Goal: Transaction & Acquisition: Download file/media

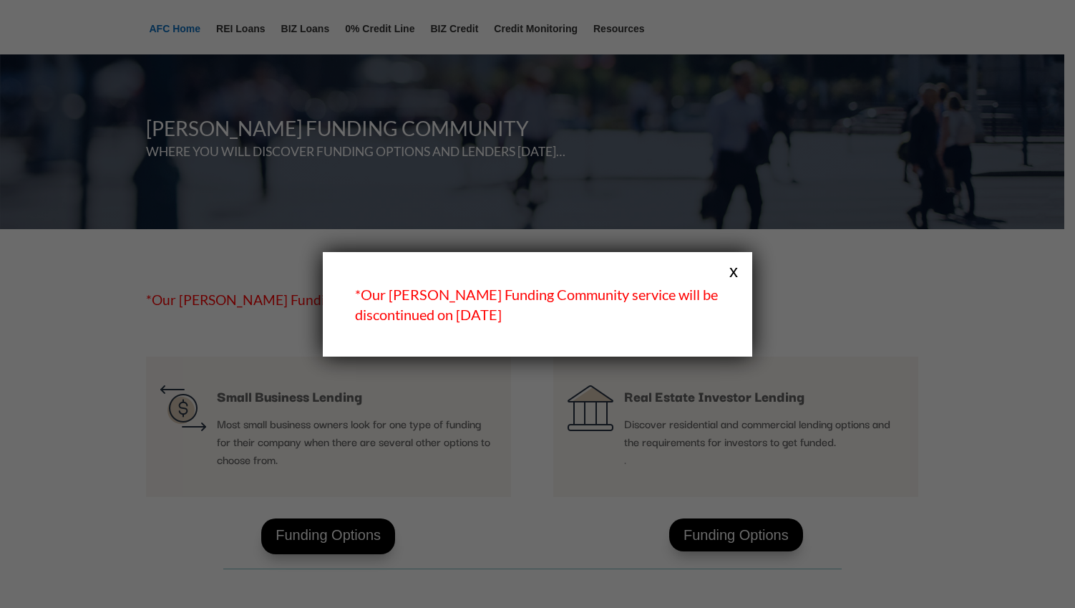
click at [736, 271] on button "x" at bounding box center [733, 270] width 19 height 19
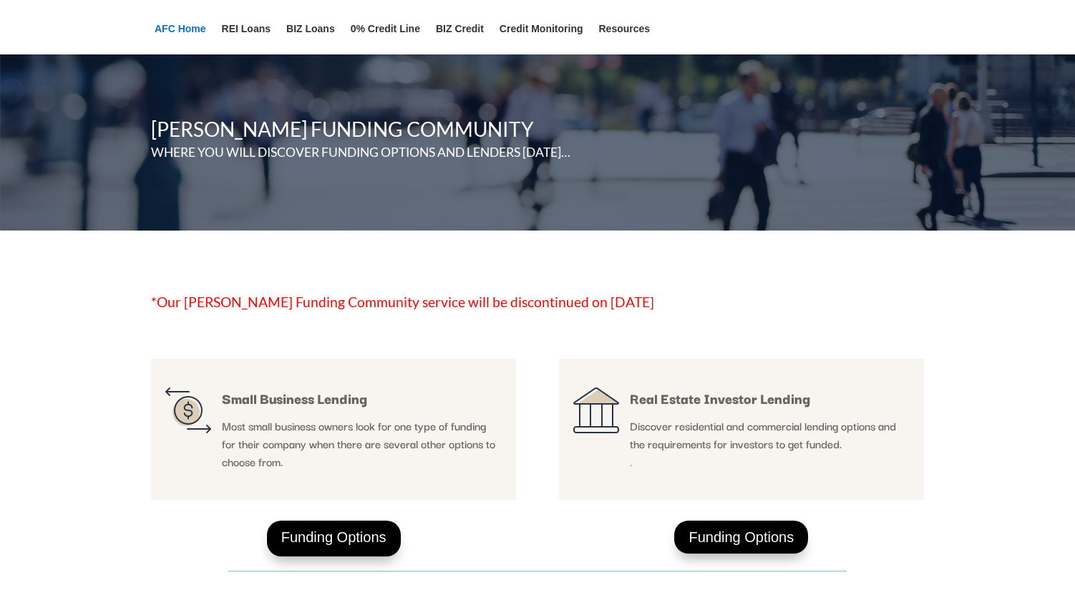
click at [170, 25] on link "AFC Home" at bounding box center [181, 39] width 52 height 31
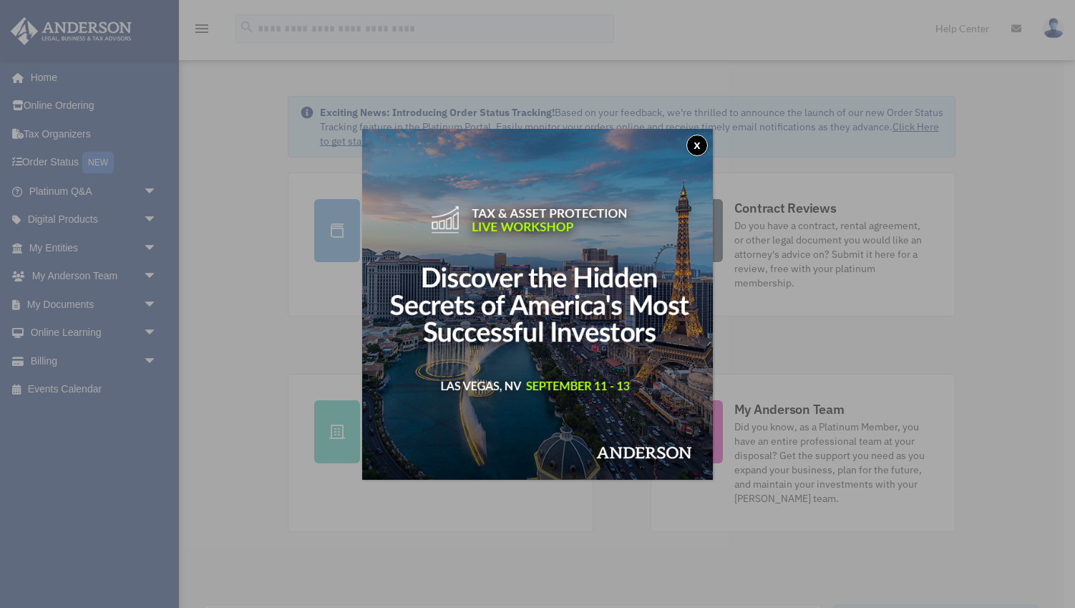
click at [696, 145] on button "x" at bounding box center [696, 145] width 21 height 21
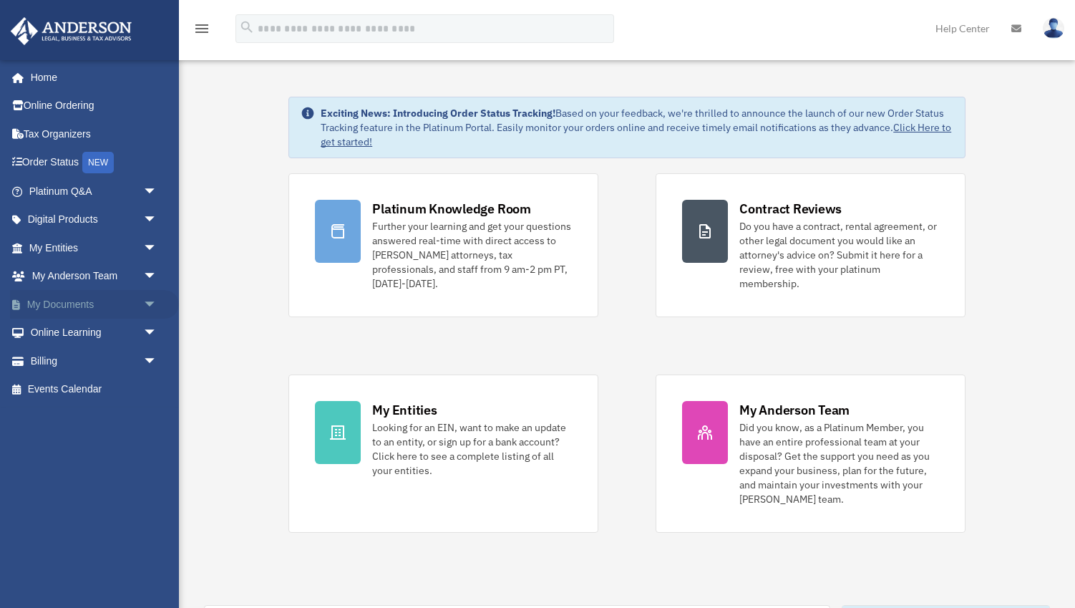
click at [147, 300] on span "arrow_drop_down" at bounding box center [157, 304] width 29 height 29
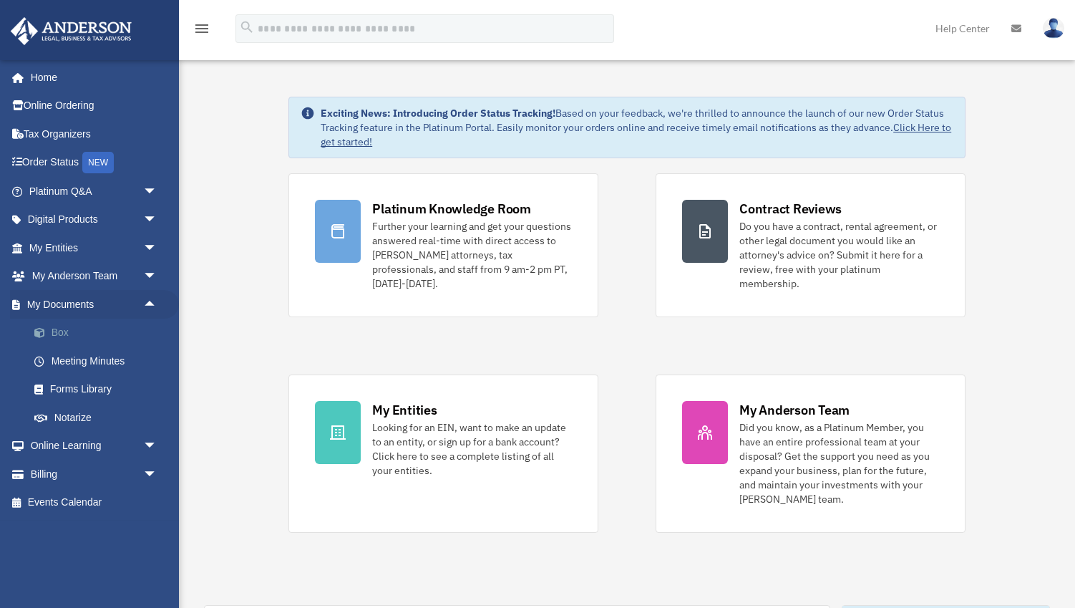
click at [54, 336] on link "Box" at bounding box center [99, 333] width 159 height 29
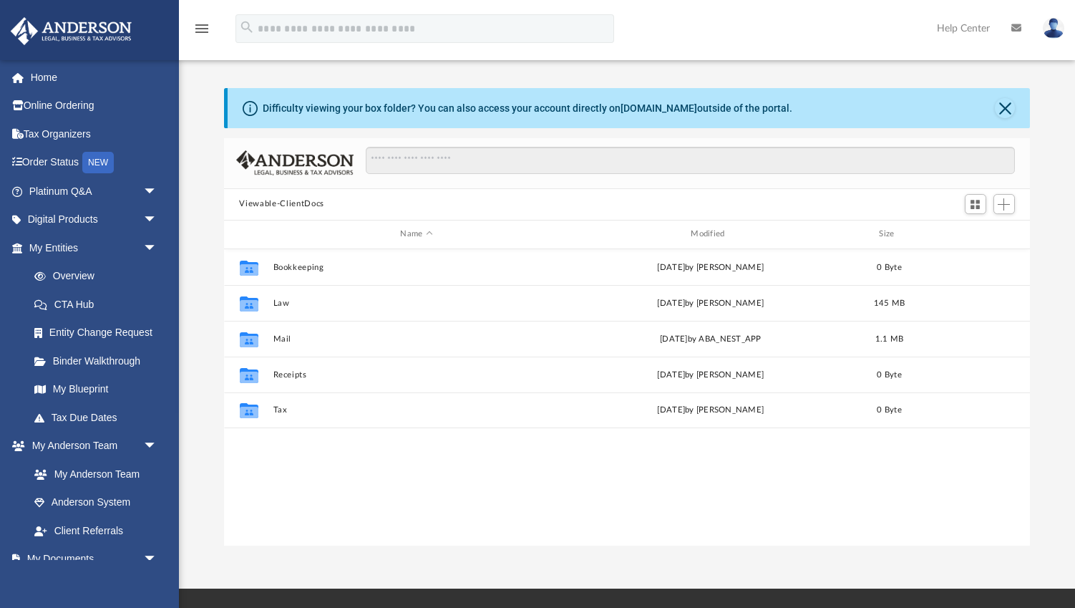
scroll to position [325, 806]
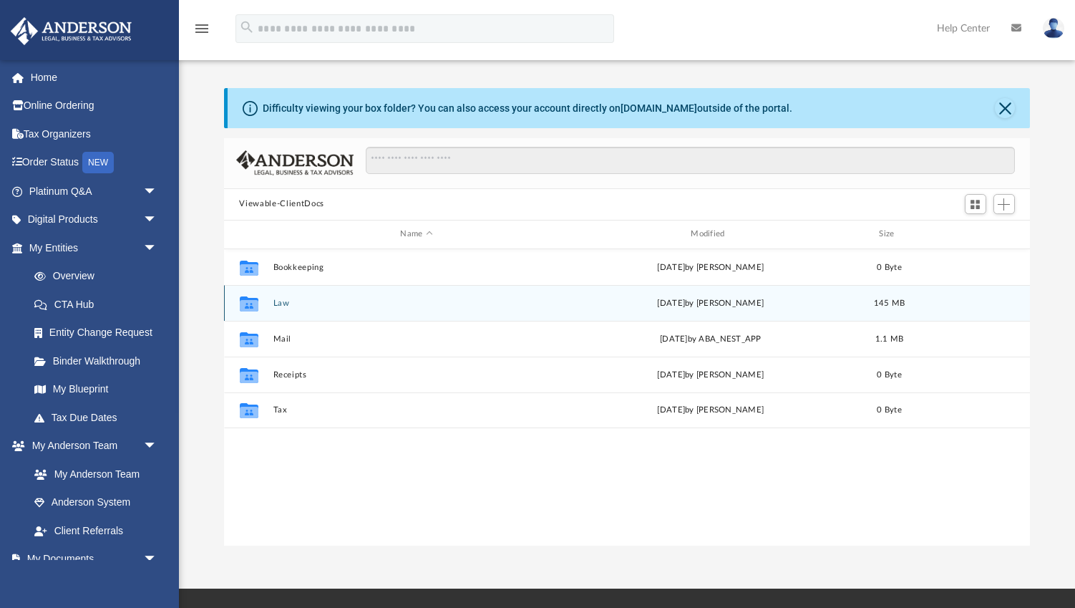
click at [284, 301] on button "Law" at bounding box center [417, 302] width 288 height 9
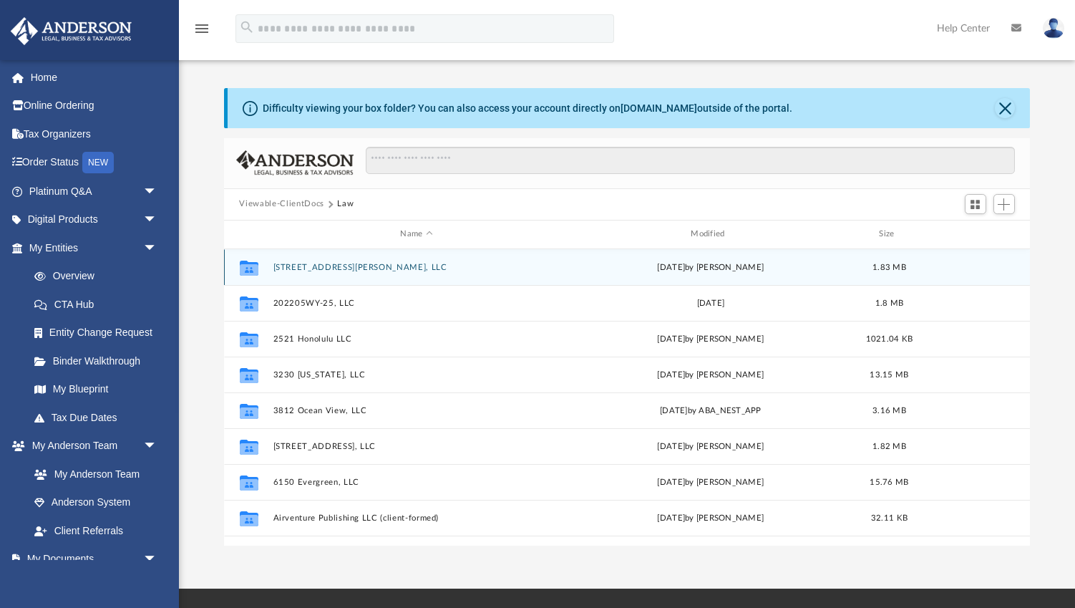
click at [306, 263] on button "1100 N Griffith Park, LLC" at bounding box center [417, 267] width 288 height 9
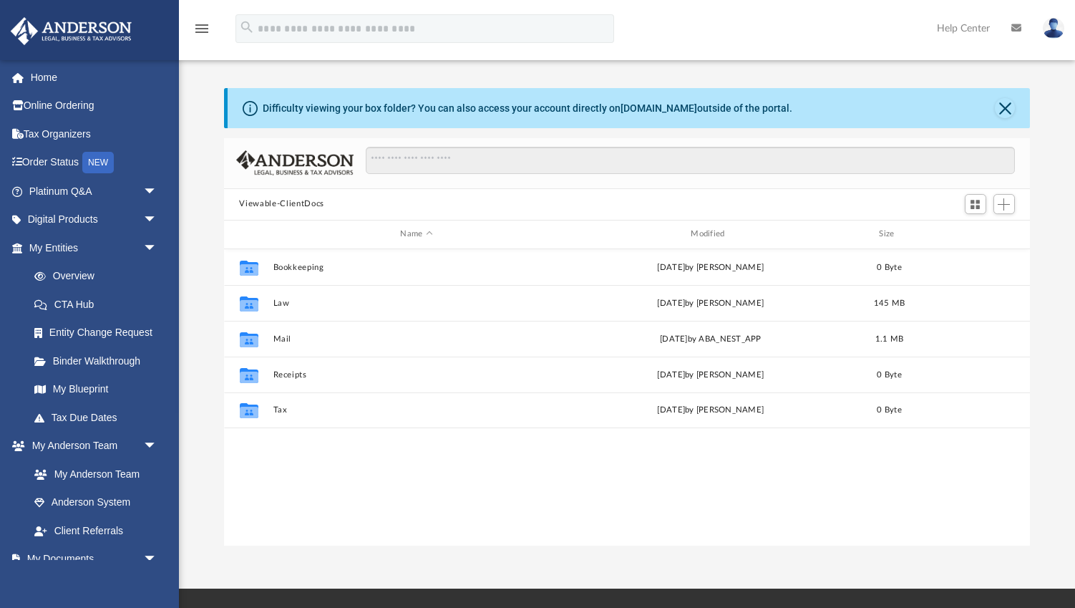
scroll to position [325, 806]
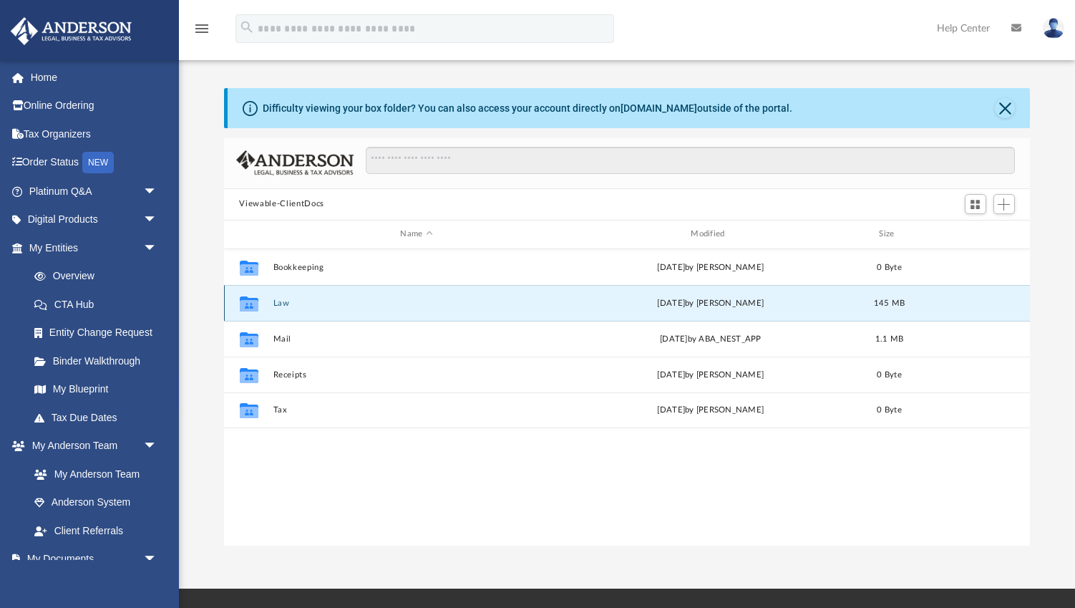
click at [278, 301] on button "Law" at bounding box center [417, 302] width 288 height 9
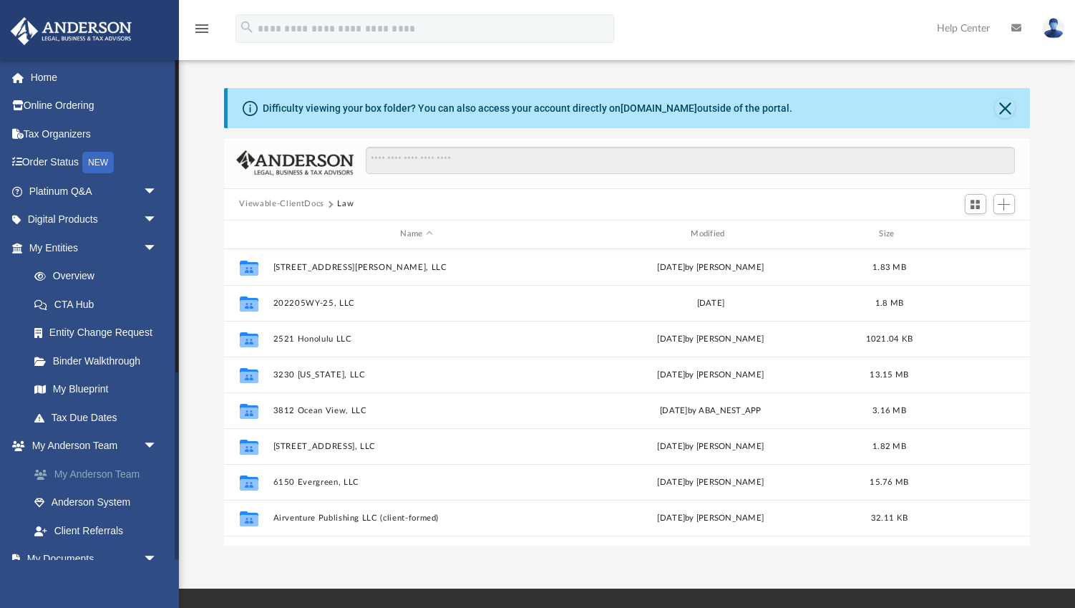
click at [101, 475] on link "My Anderson Team" at bounding box center [99, 474] width 159 height 29
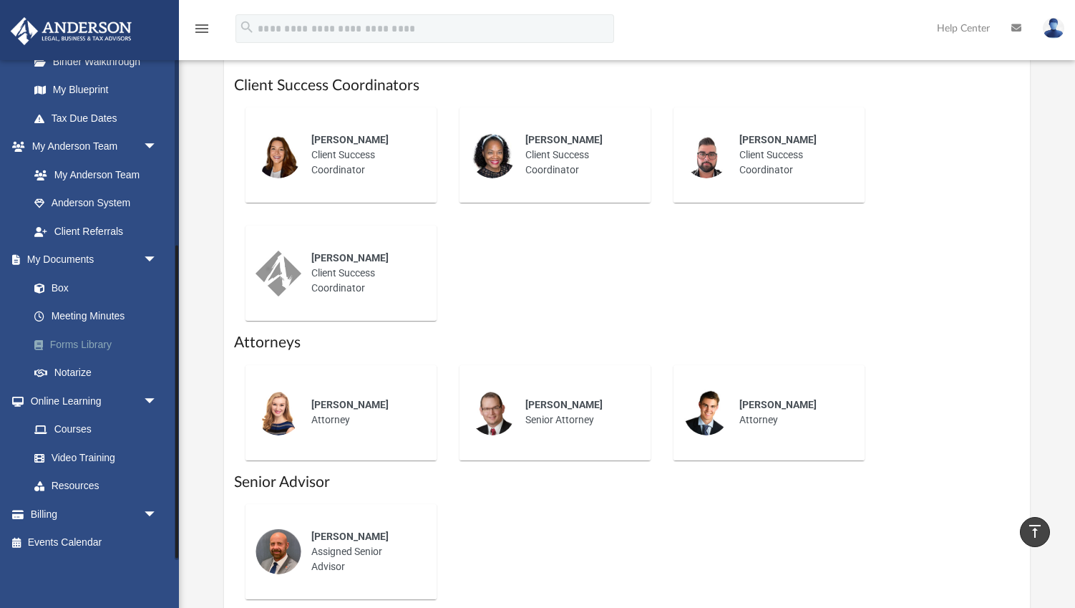
scroll to position [296, 0]
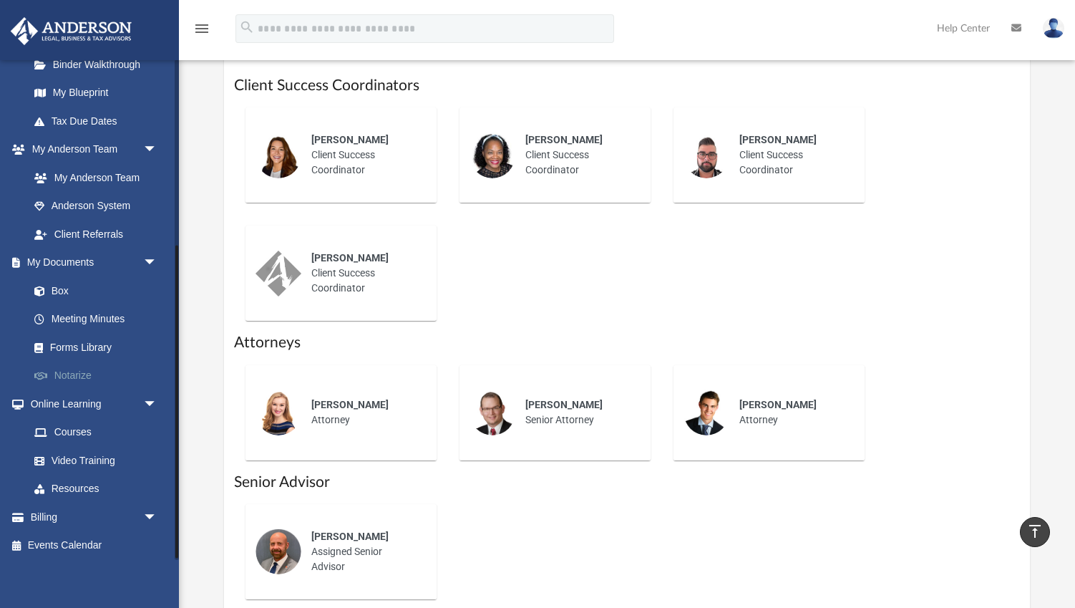
click at [67, 376] on link "Notarize" at bounding box center [99, 375] width 159 height 29
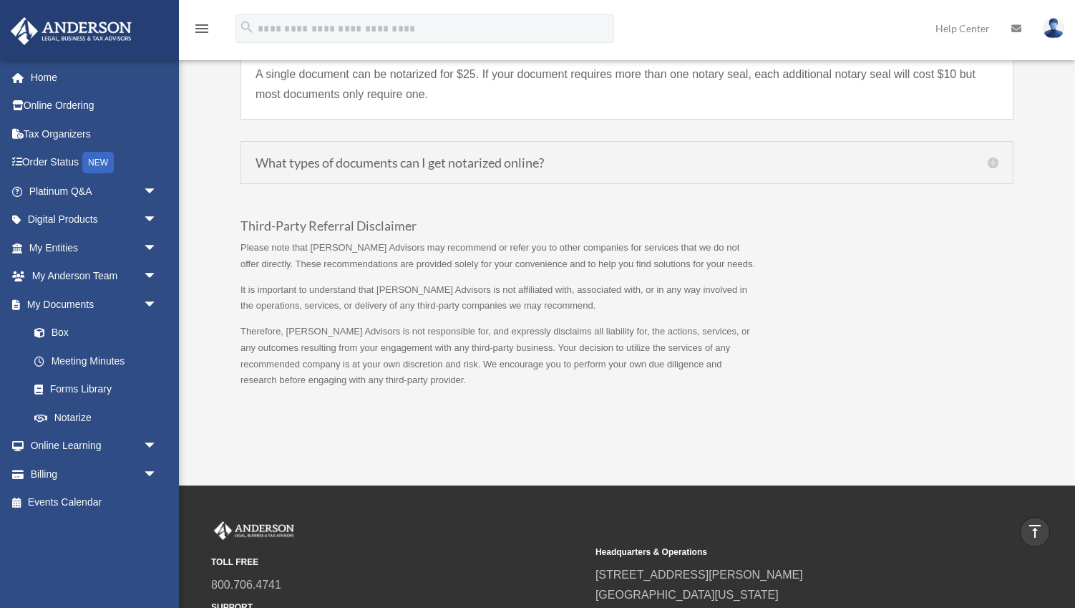
scroll to position [1454, 0]
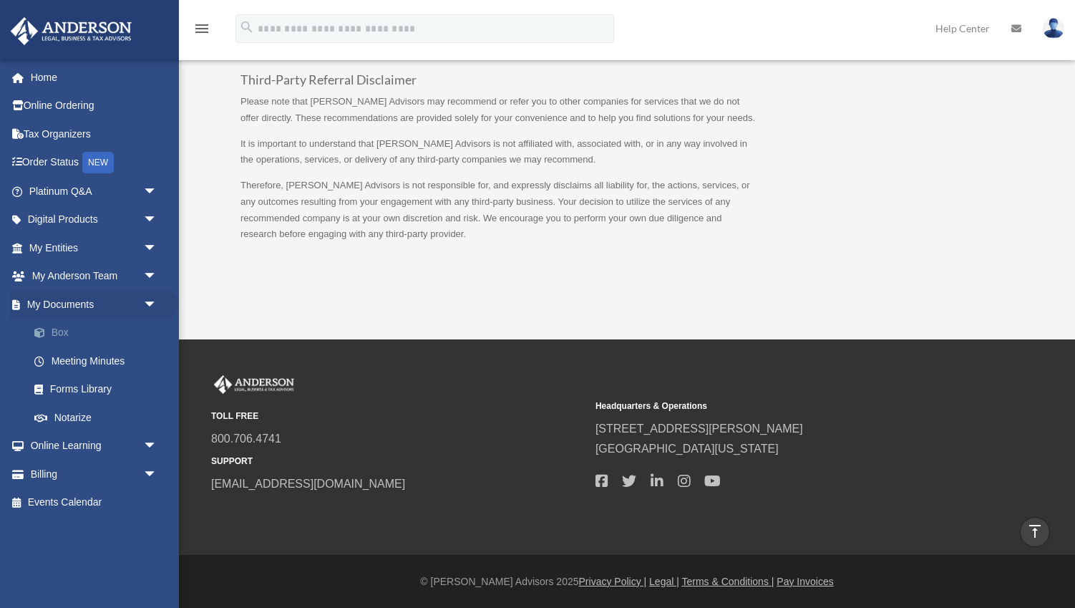
click at [61, 333] on link "Box" at bounding box center [99, 333] width 159 height 29
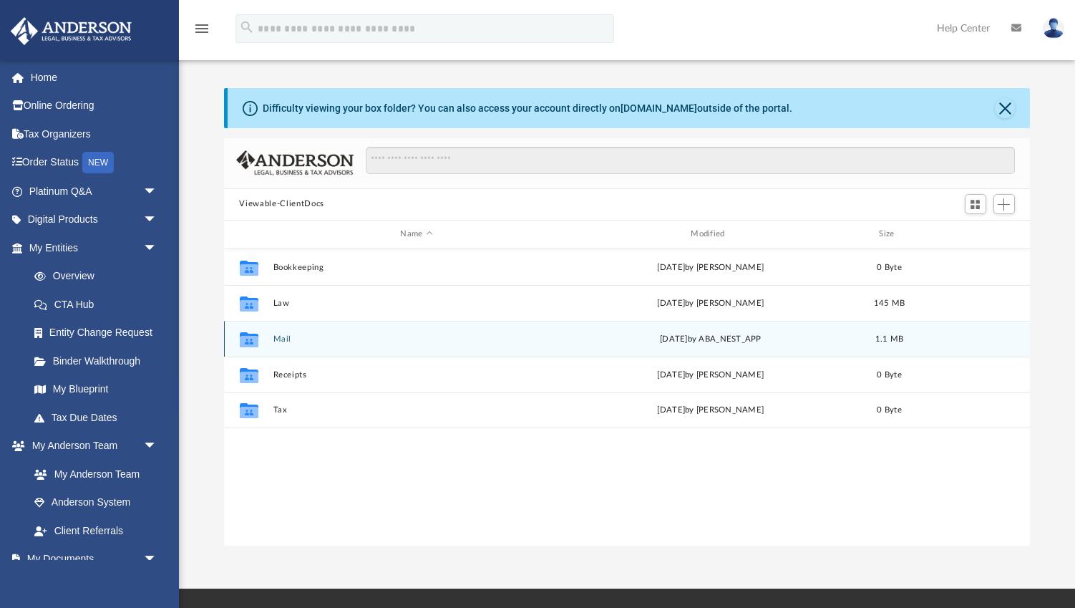
scroll to position [325, 806]
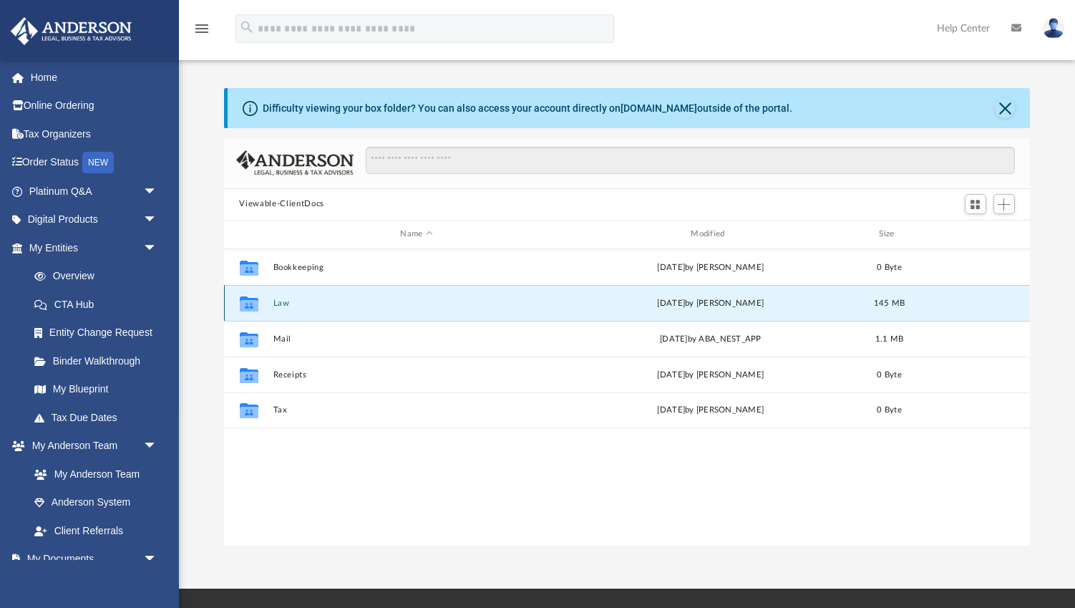
click at [276, 301] on button "Law" at bounding box center [417, 302] width 288 height 9
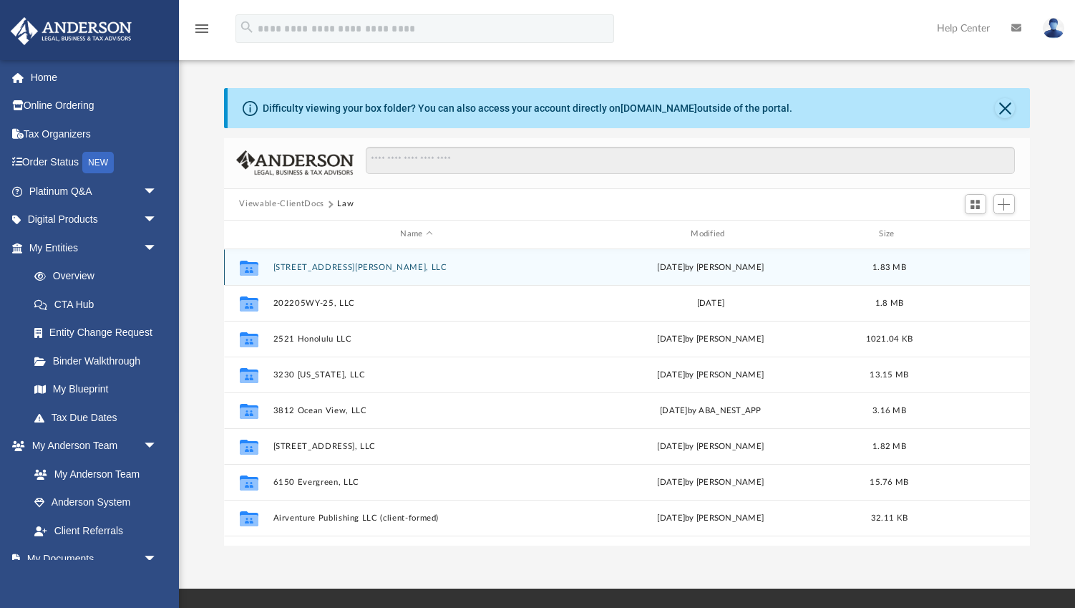
click at [308, 266] on button "[STREET_ADDRESS][PERSON_NAME], LLC" at bounding box center [417, 267] width 288 height 9
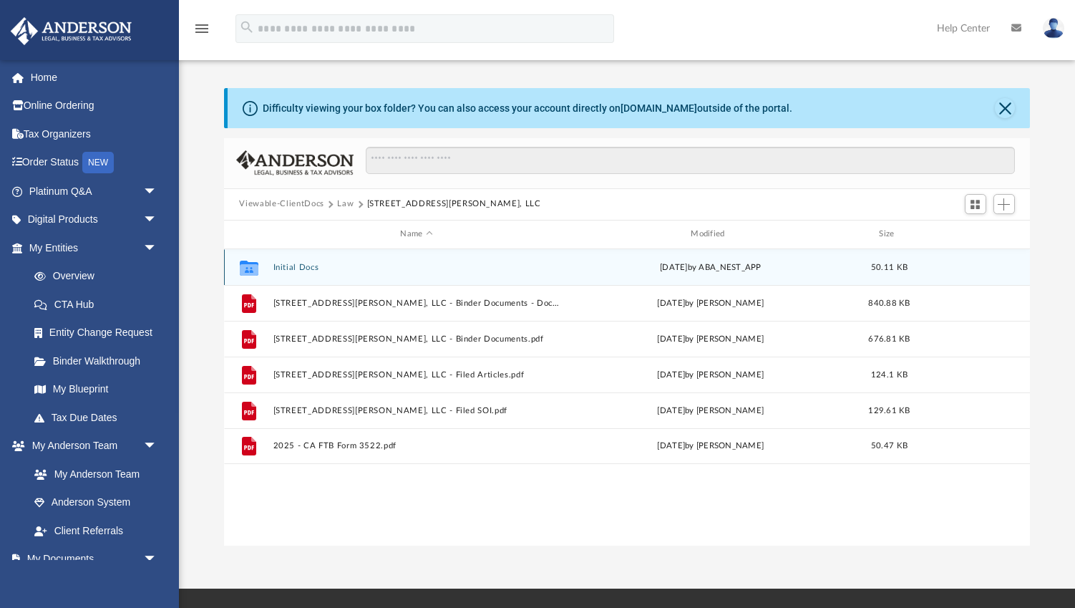
click at [303, 267] on button "Initial Docs" at bounding box center [417, 267] width 288 height 9
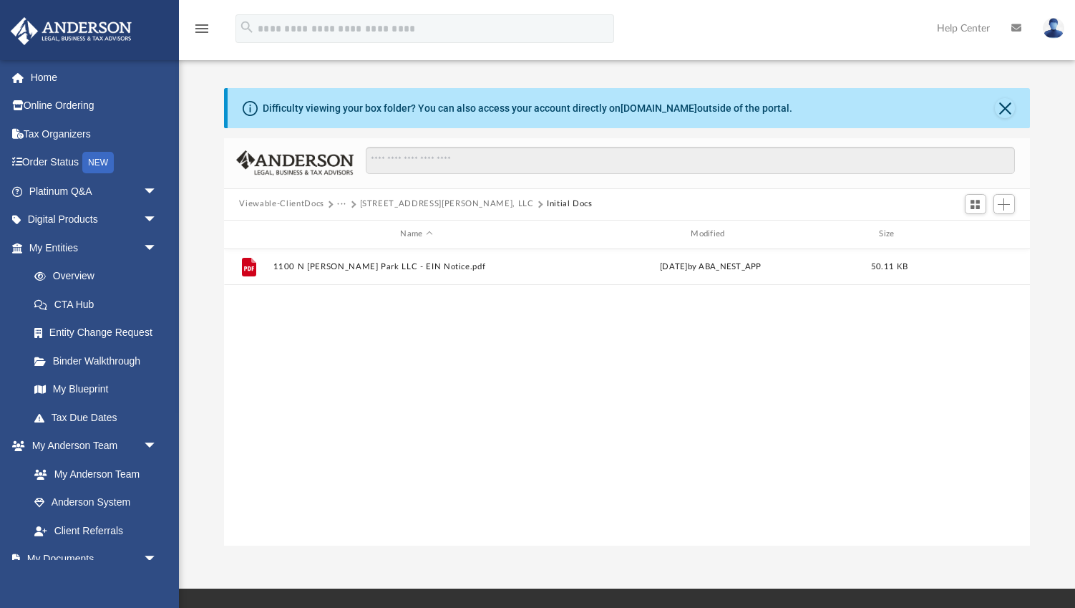
click at [288, 202] on button "Viewable-ClientDocs" at bounding box center [281, 204] width 84 height 13
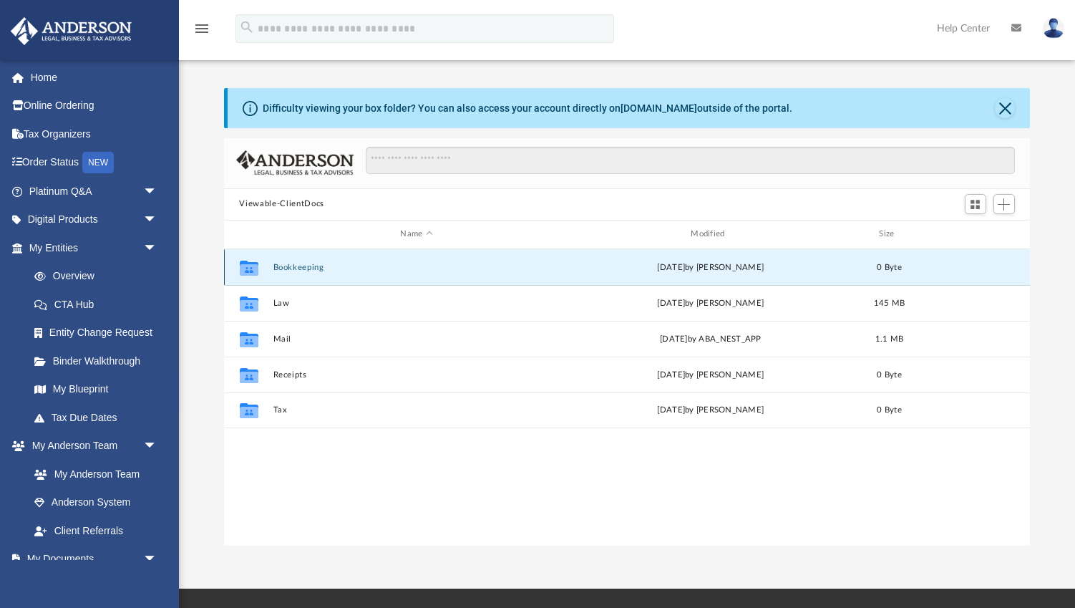
click at [287, 266] on button "Bookkeeping" at bounding box center [417, 267] width 288 height 9
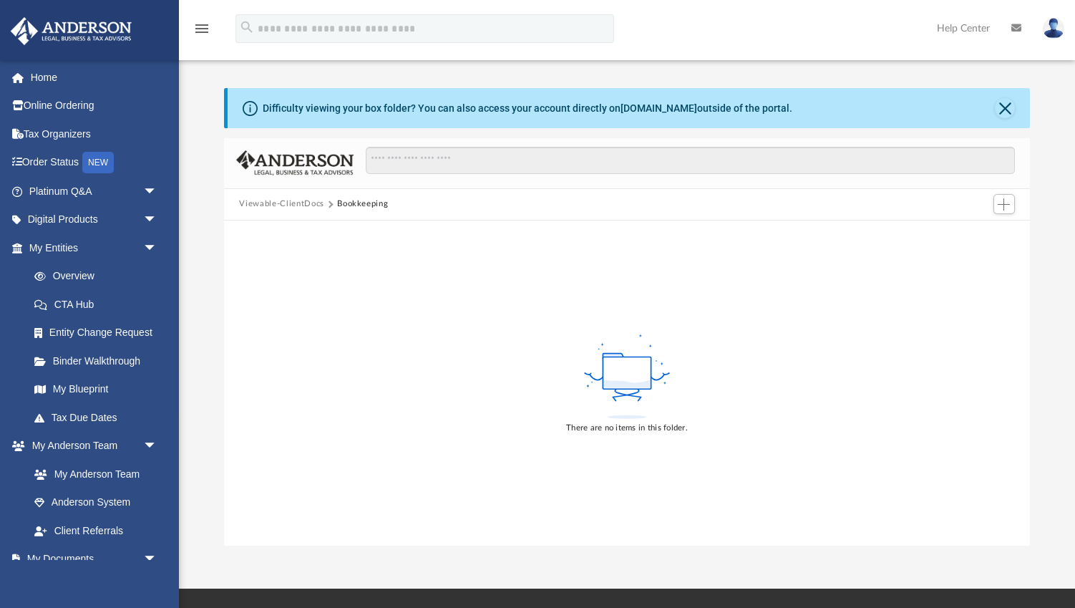
click at [282, 203] on button "Viewable-ClientDocs" at bounding box center [281, 204] width 84 height 13
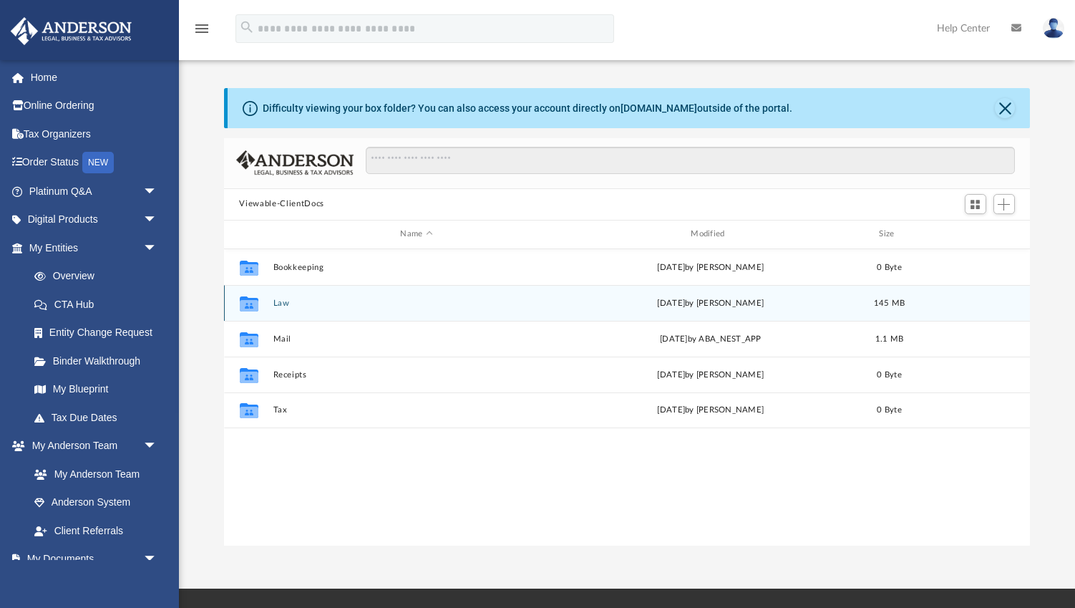
click at [279, 301] on button "Law" at bounding box center [417, 302] width 288 height 9
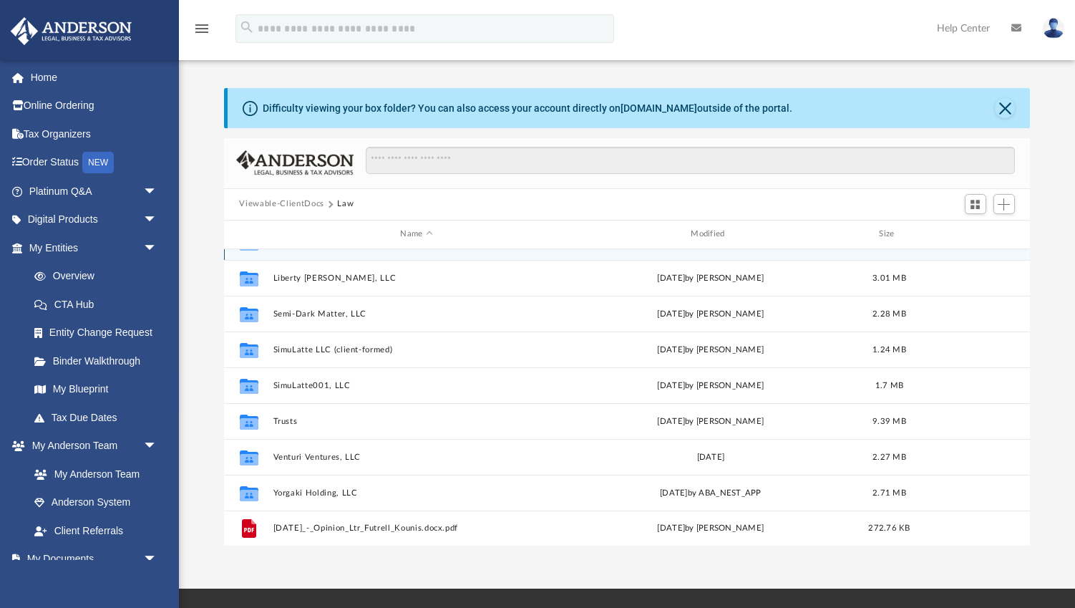
scroll to position [593, 0]
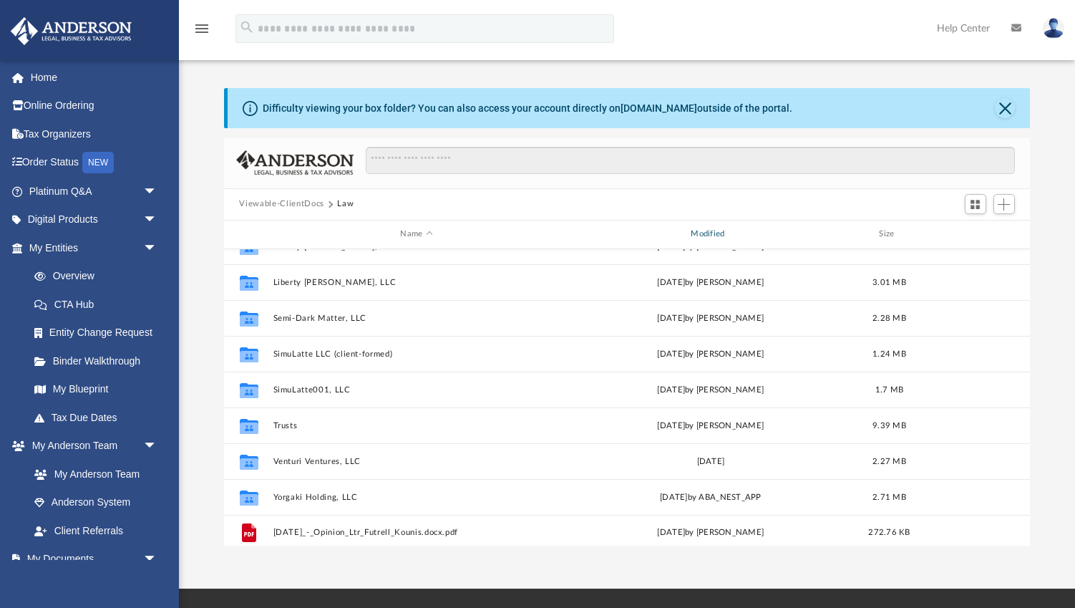
click at [713, 234] on div "Modified" at bounding box center [710, 234] width 288 height 13
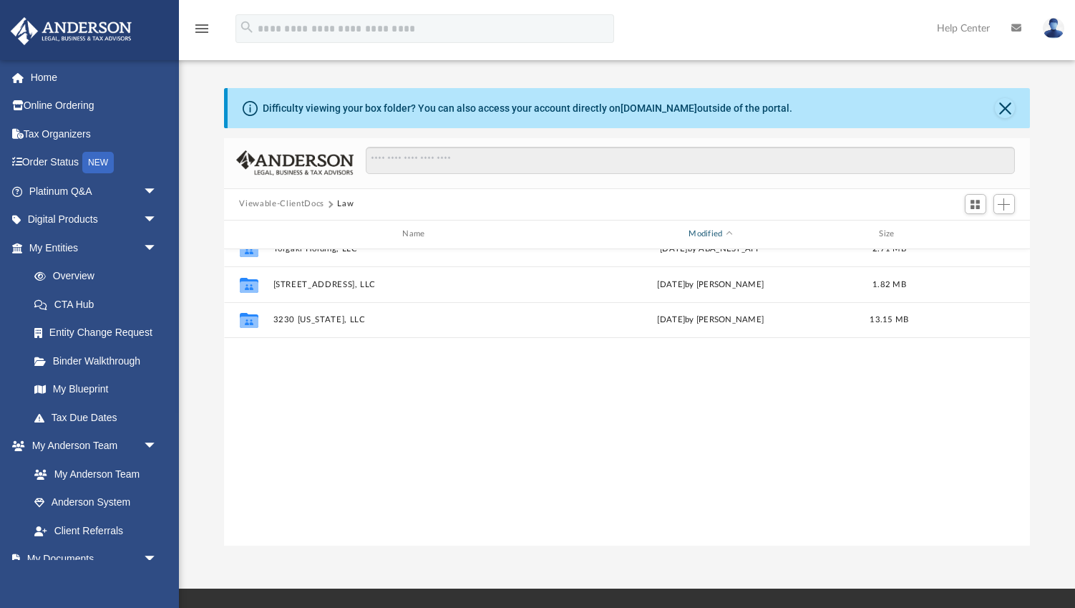
scroll to position [598, 0]
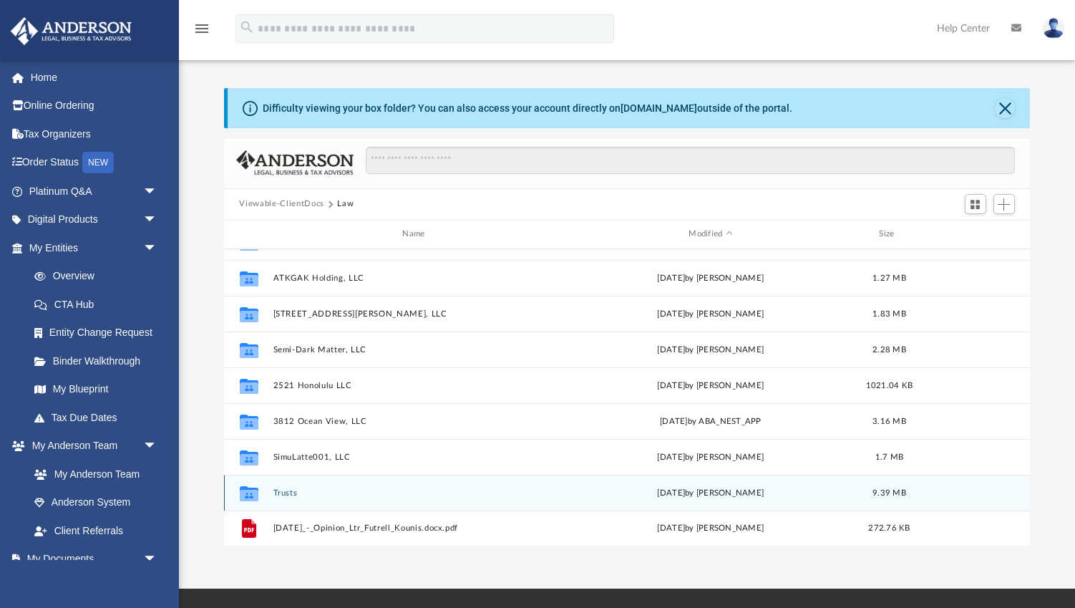
click at [283, 491] on button "Trusts" at bounding box center [417, 492] width 288 height 9
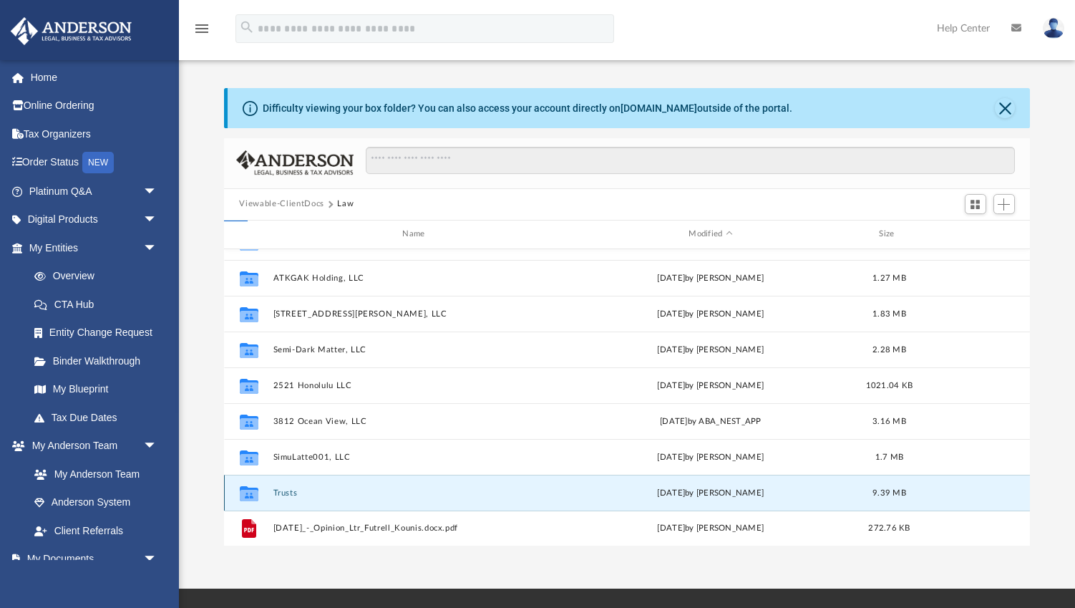
scroll to position [0, 0]
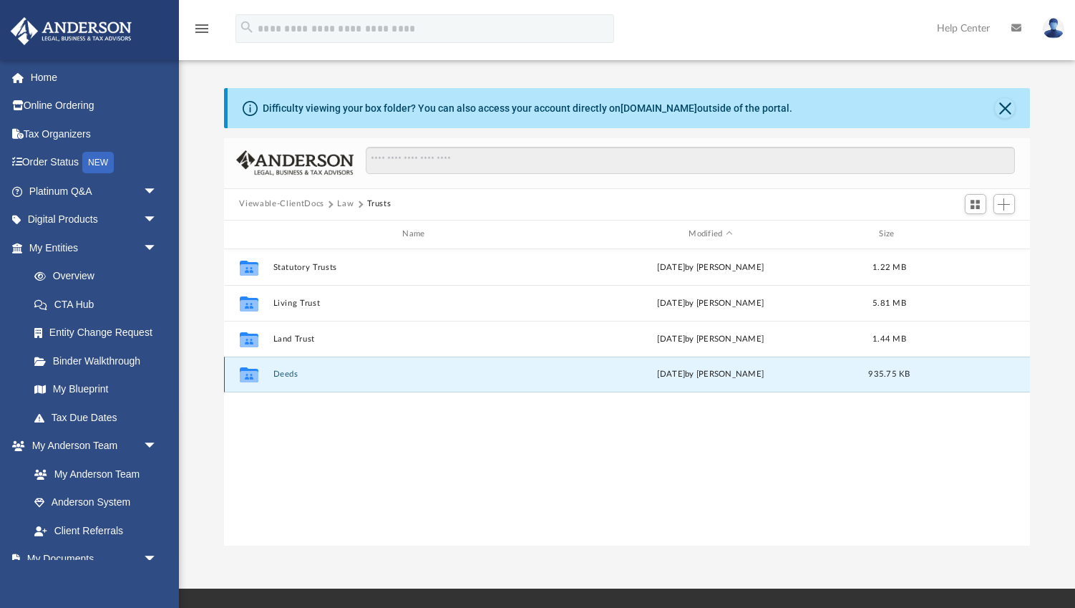
click at [286, 369] on button "Deeds" at bounding box center [417, 373] width 288 height 9
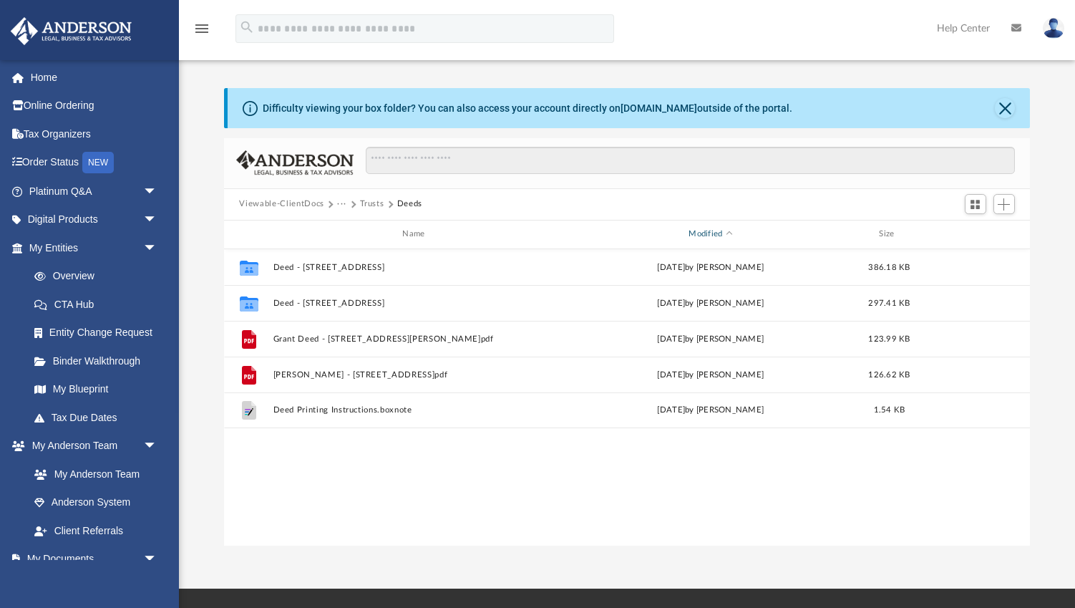
click at [713, 233] on div "Modified" at bounding box center [710, 234] width 288 height 13
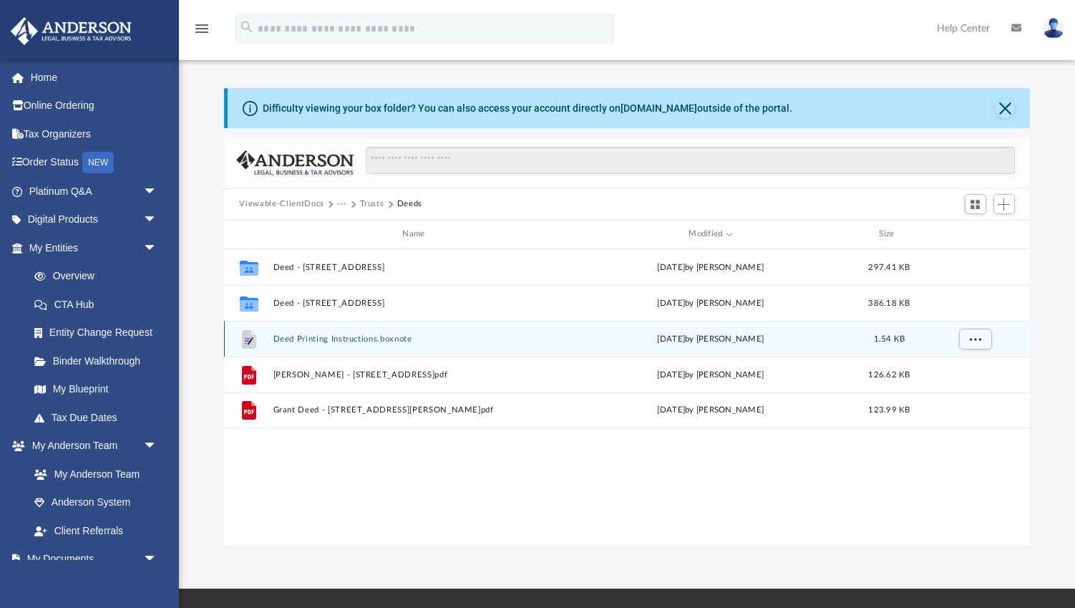
click at [343, 338] on button "Deed Printing Instructions.boxnote" at bounding box center [417, 338] width 288 height 9
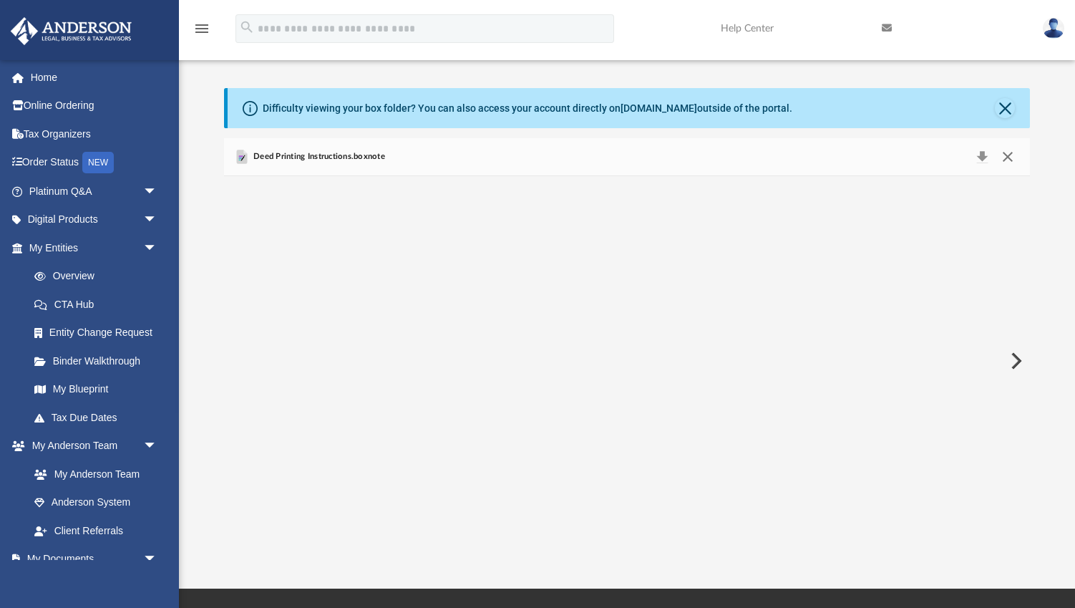
click at [1011, 155] on button "Close" at bounding box center [1008, 157] width 26 height 20
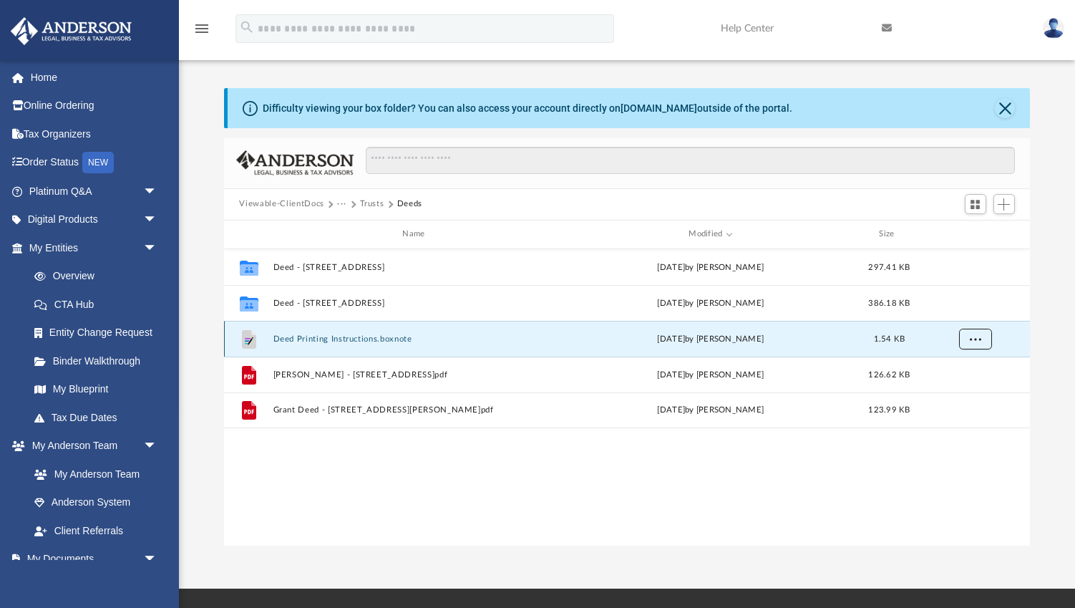
click at [974, 342] on span "More options" at bounding box center [974, 338] width 11 height 8
click at [962, 374] on li "Preview" at bounding box center [962, 367] width 42 height 15
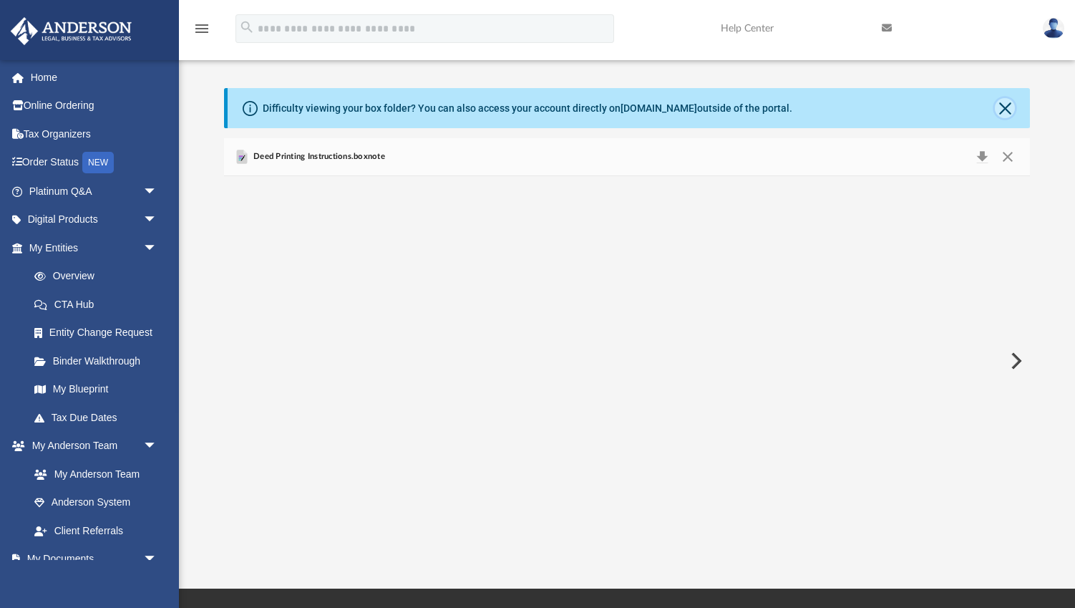
click at [1004, 107] on button "Close" at bounding box center [1005, 108] width 20 height 20
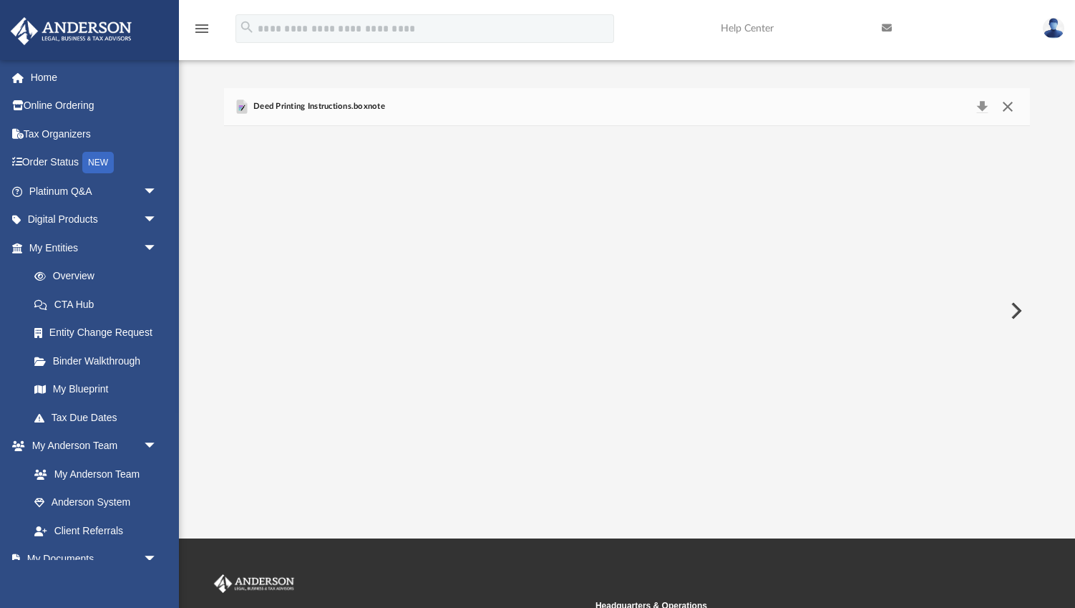
click at [1006, 107] on button "Close" at bounding box center [1008, 107] width 26 height 20
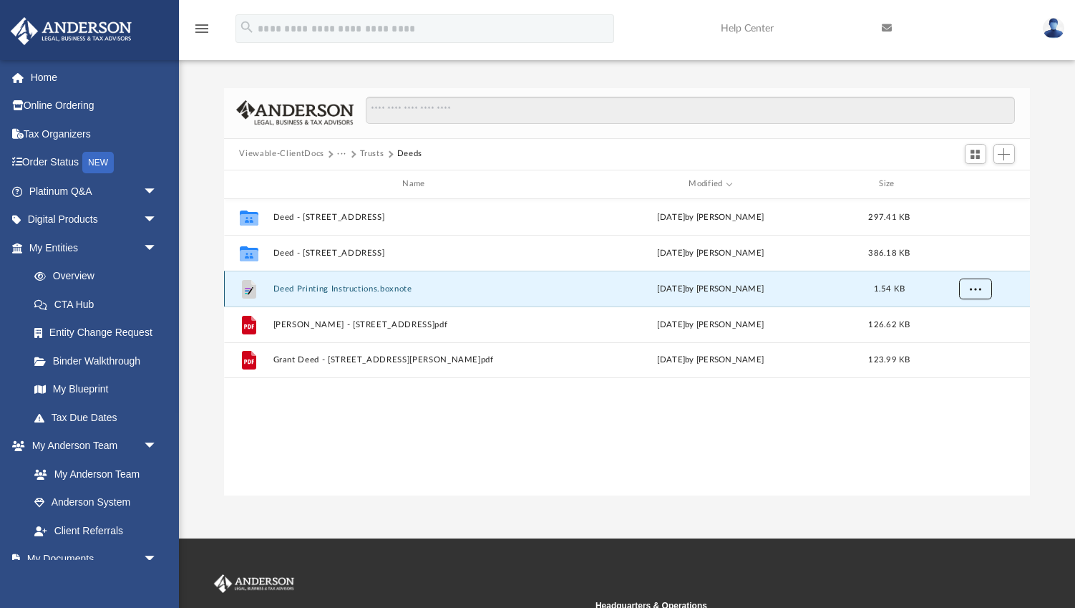
click at [976, 288] on span "More options" at bounding box center [974, 288] width 11 height 8
click at [960, 341] on li "Download" at bounding box center [962, 339] width 42 height 15
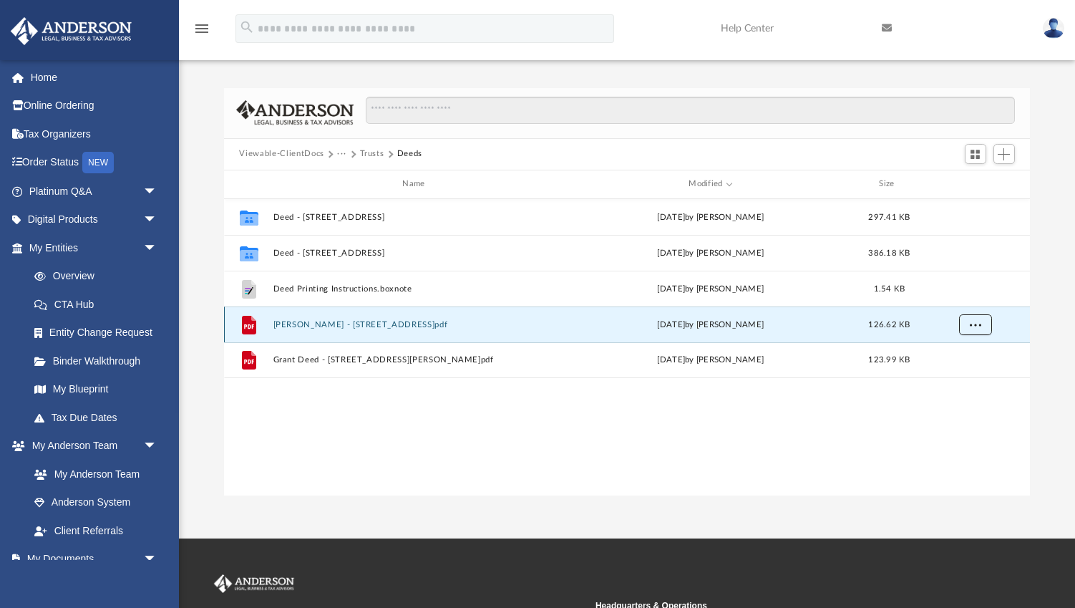
click at [981, 321] on button "More options" at bounding box center [974, 323] width 33 height 21
click at [967, 379] on li "Download" at bounding box center [962, 375] width 42 height 15
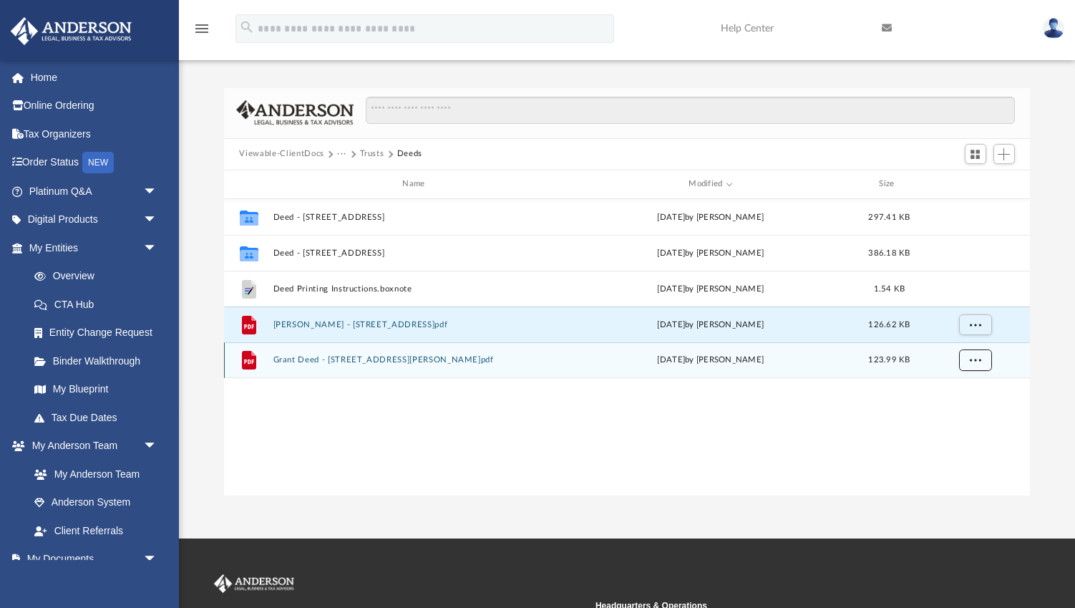
scroll to position [1, 0]
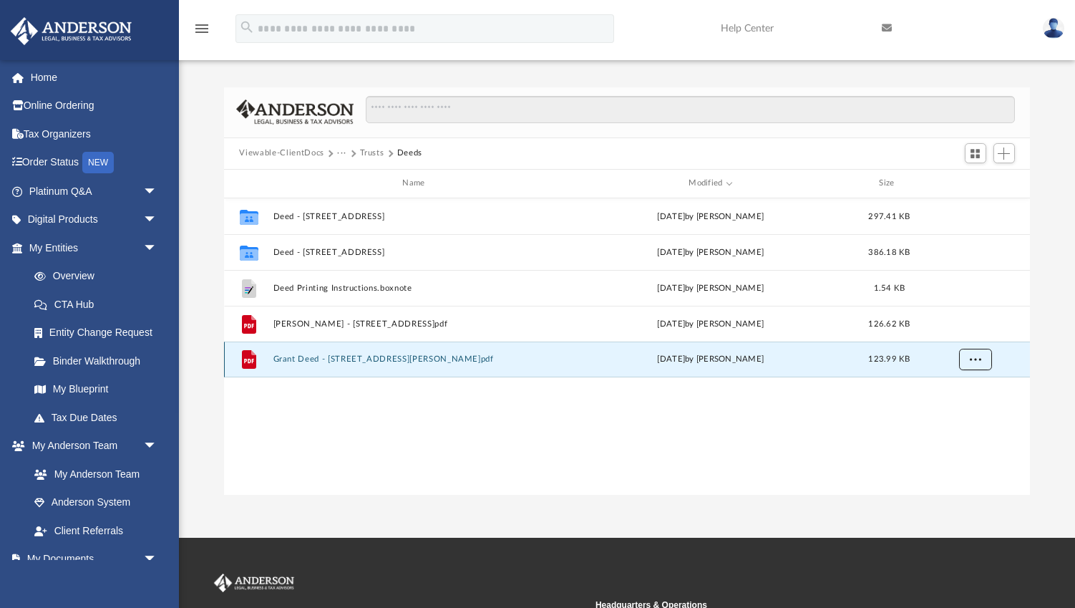
click at [979, 361] on span "More options" at bounding box center [974, 359] width 11 height 8
click at [970, 412] on li "Download" at bounding box center [962, 411] width 42 height 15
